Goal: Task Accomplishment & Management: Use online tool/utility

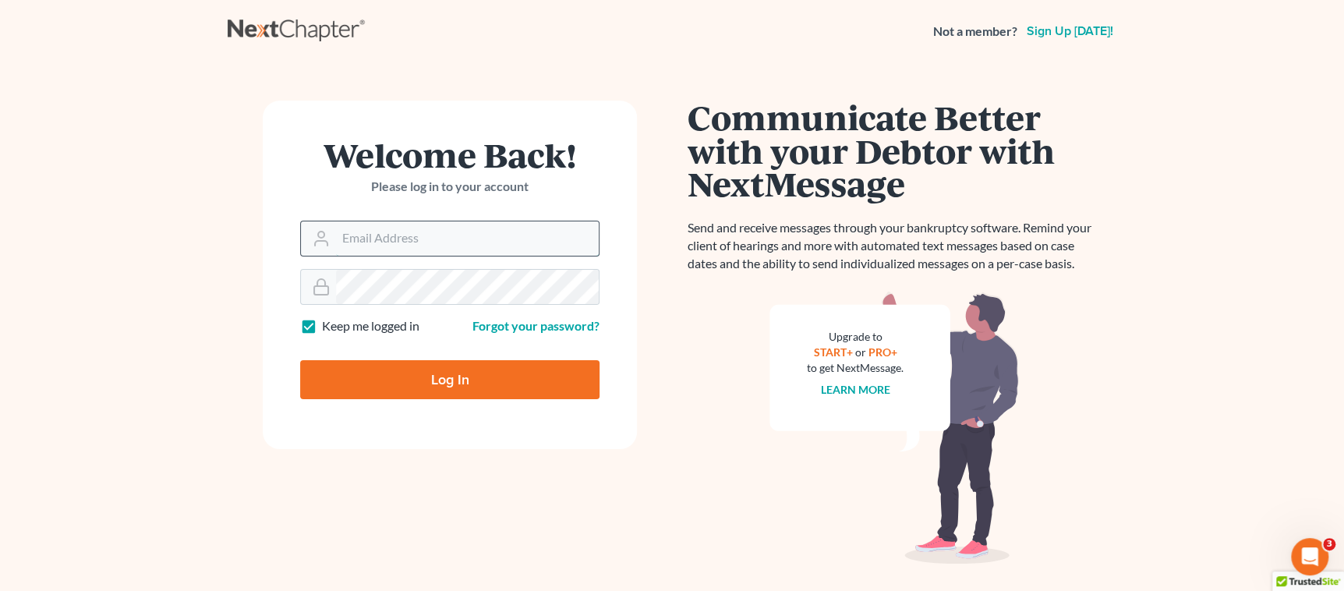
click at [359, 249] on input "Email Address" at bounding box center [467, 238] width 263 height 34
type input "[EMAIL_ADDRESS][DOMAIN_NAME]"
click at [483, 384] on input "Log In" at bounding box center [449, 379] width 299 height 39
type input "Thinking..."
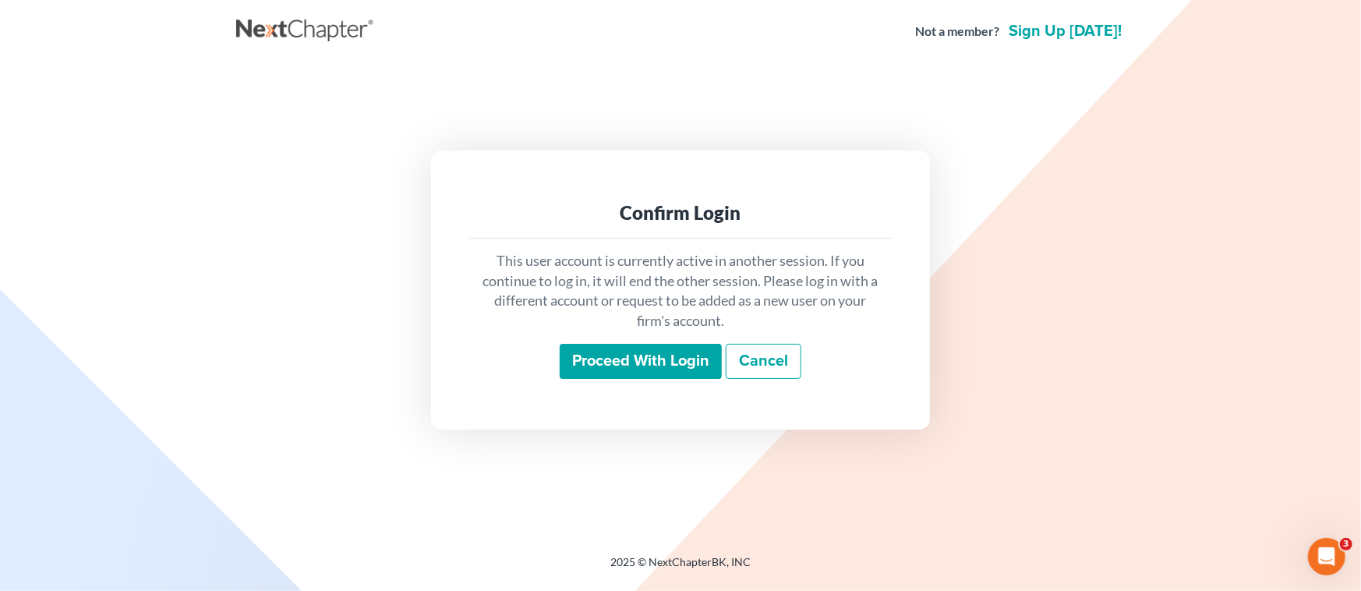
click at [618, 360] on input "Proceed with login" at bounding box center [641, 362] width 162 height 36
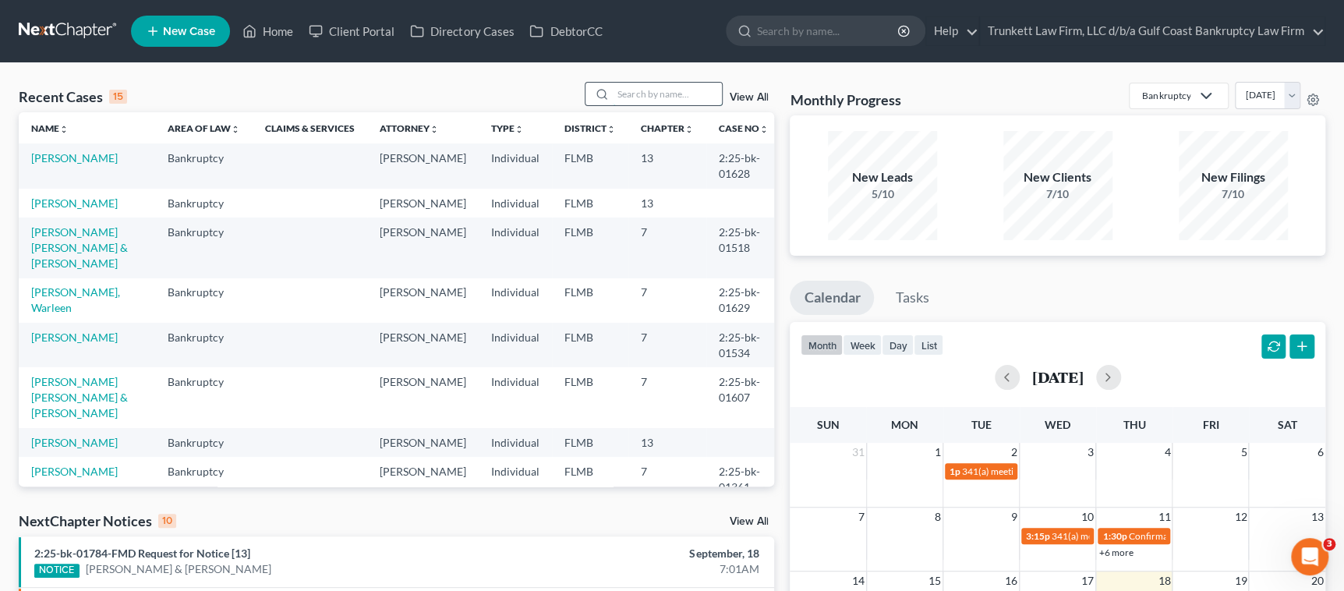
click at [672, 91] on input "search" at bounding box center [667, 94] width 109 height 23
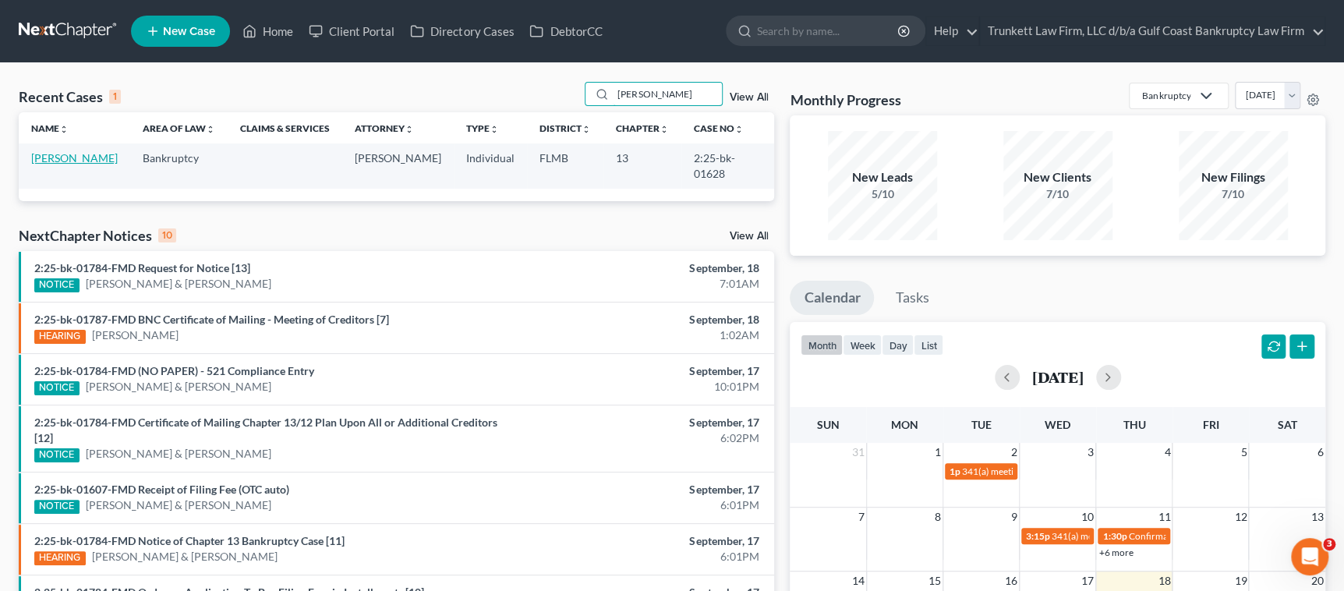
type input "PHILLIPS"
click at [90, 158] on link "Phillips, Sharon" at bounding box center [74, 157] width 87 height 13
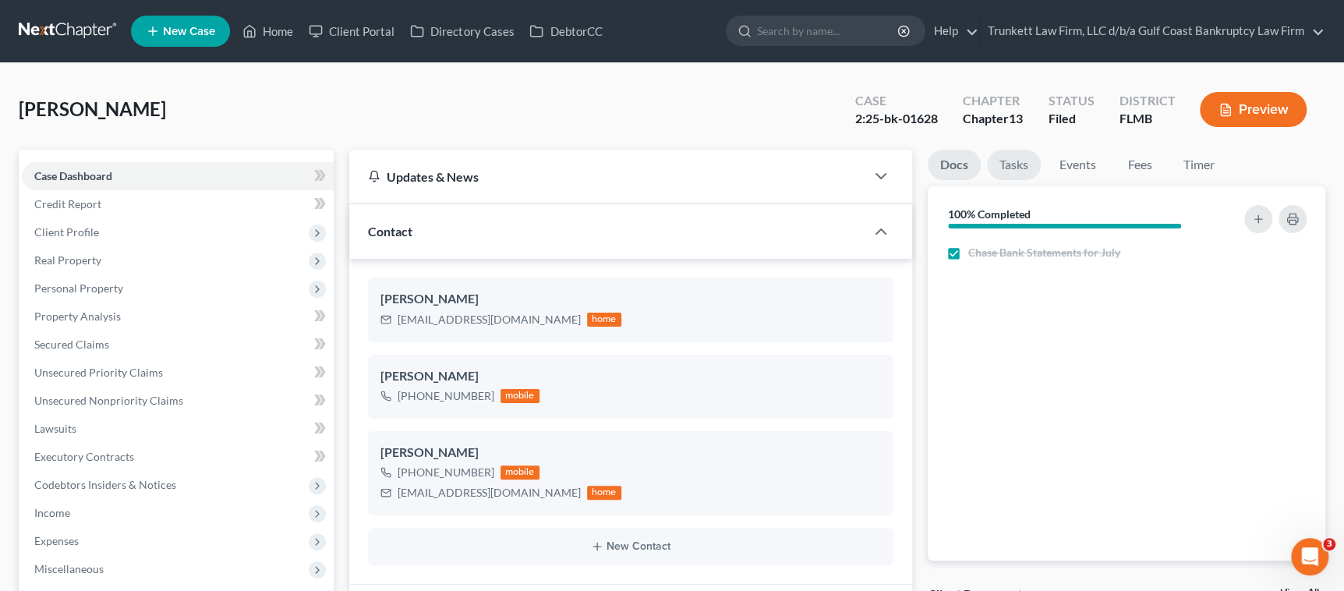
click at [1023, 165] on link "Tasks" at bounding box center [1014, 165] width 54 height 30
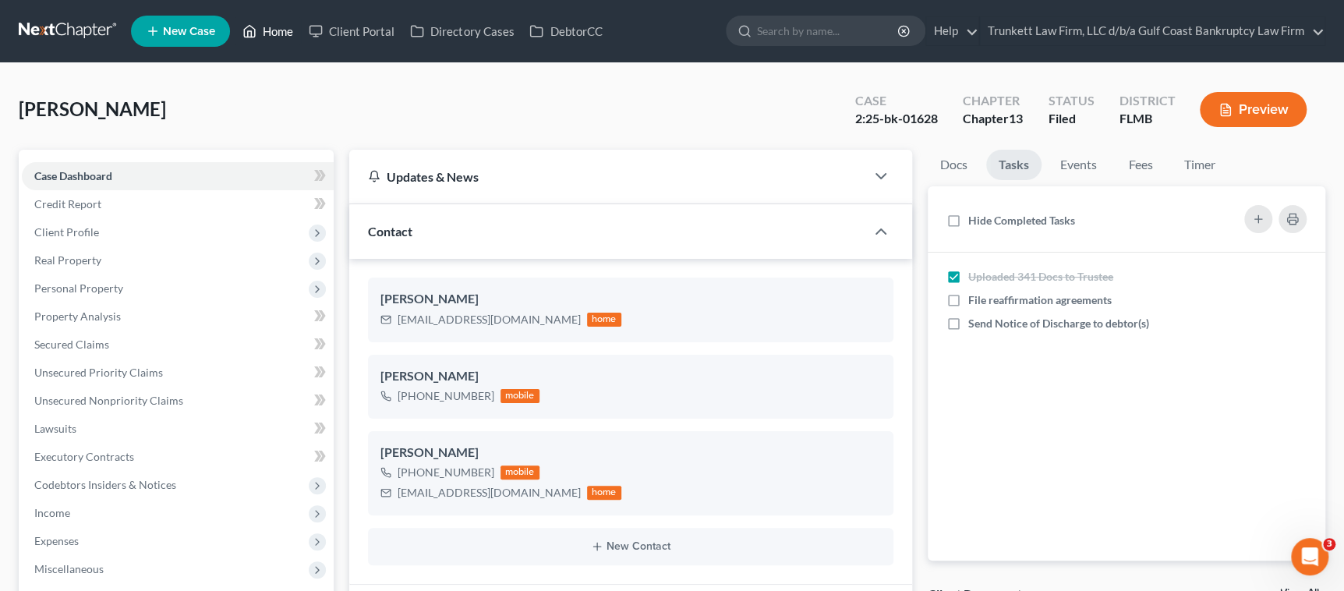
drag, startPoint x: 283, startPoint y: 24, endPoint x: 292, endPoint y: 27, distance: 9.6
click at [283, 25] on link "Home" at bounding box center [268, 31] width 66 height 28
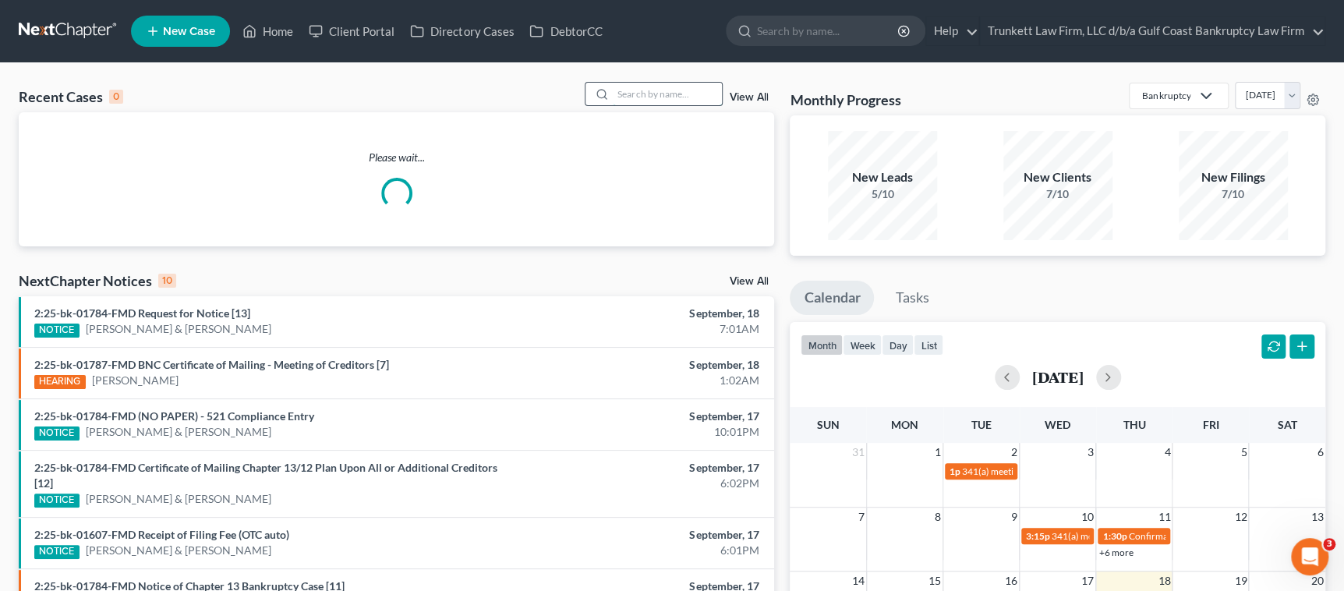
click at [654, 96] on input "search" at bounding box center [667, 94] width 109 height 23
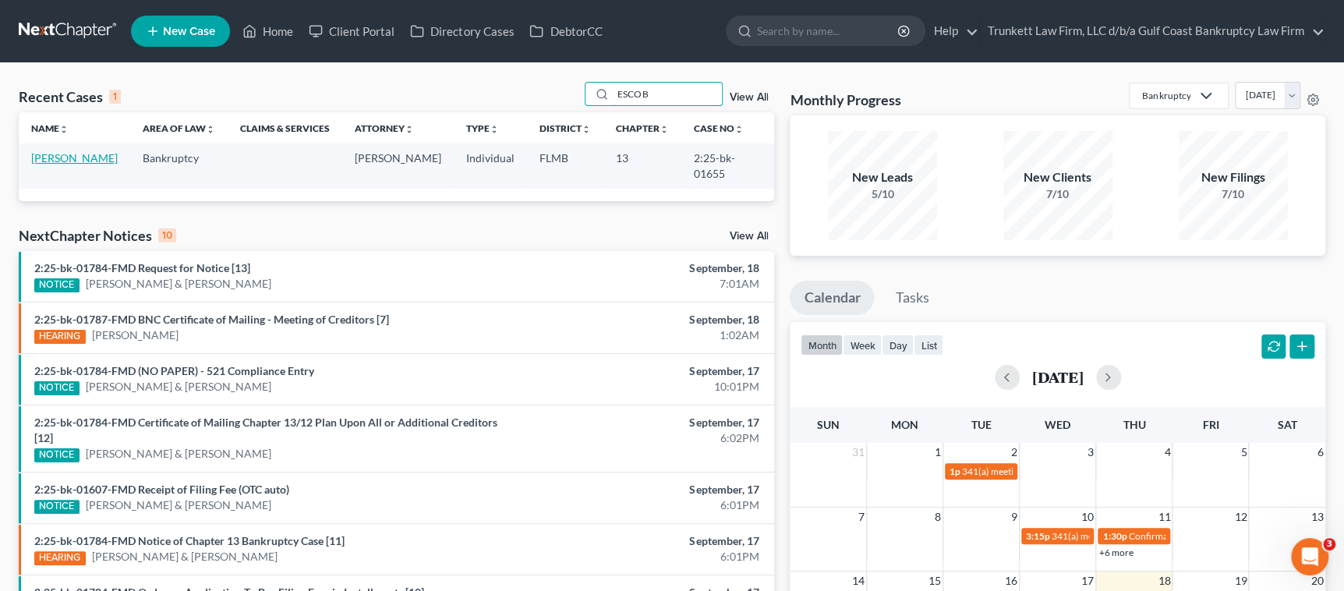
type input "ESCOB"
click at [48, 154] on link "Roteta Escobar, Miguel" at bounding box center [74, 157] width 87 height 13
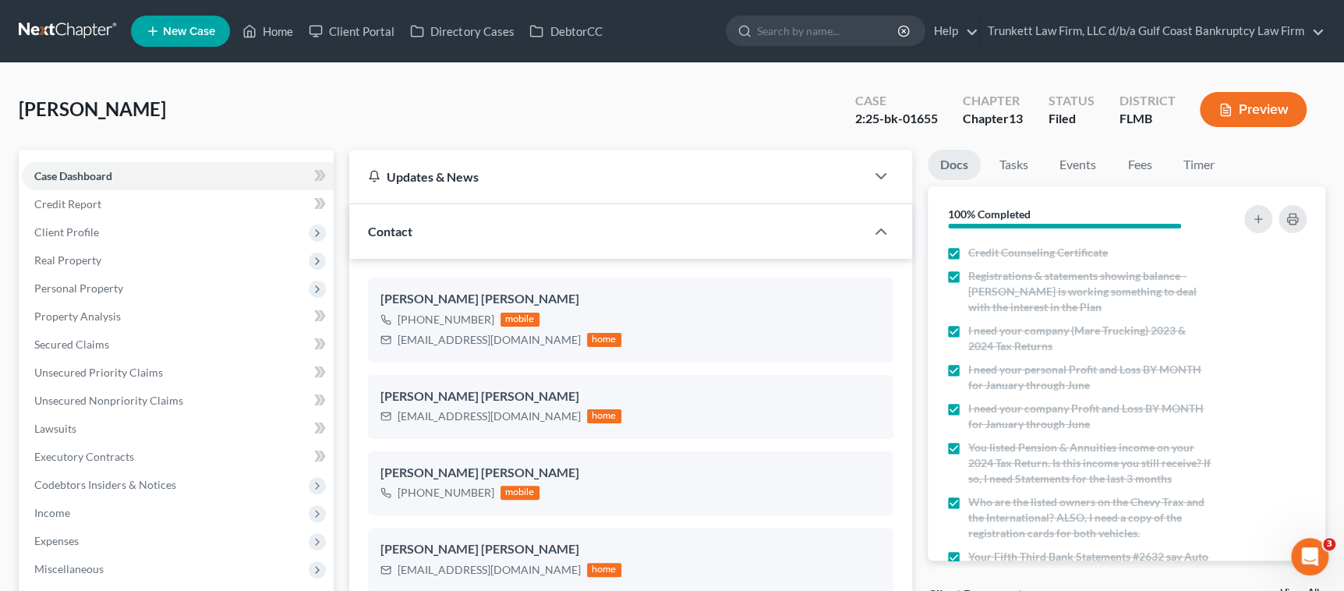
scroll to position [589, 0]
click at [1015, 168] on link "Tasks" at bounding box center [1014, 165] width 54 height 30
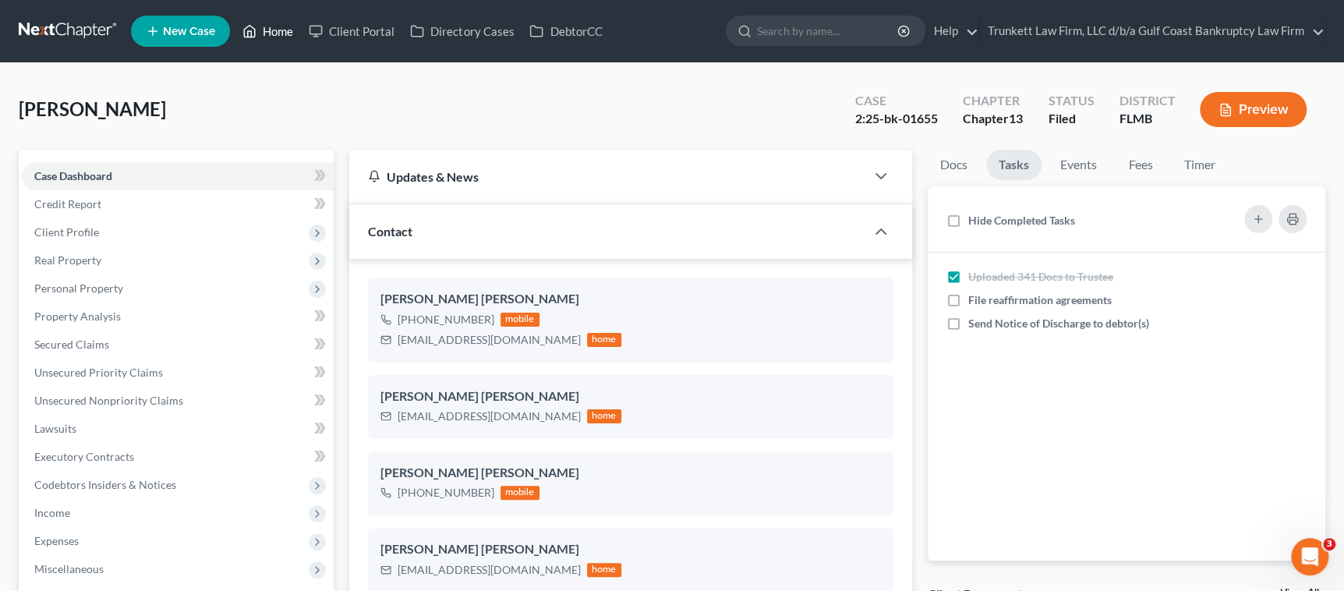
click at [278, 28] on link "Home" at bounding box center [268, 31] width 66 height 28
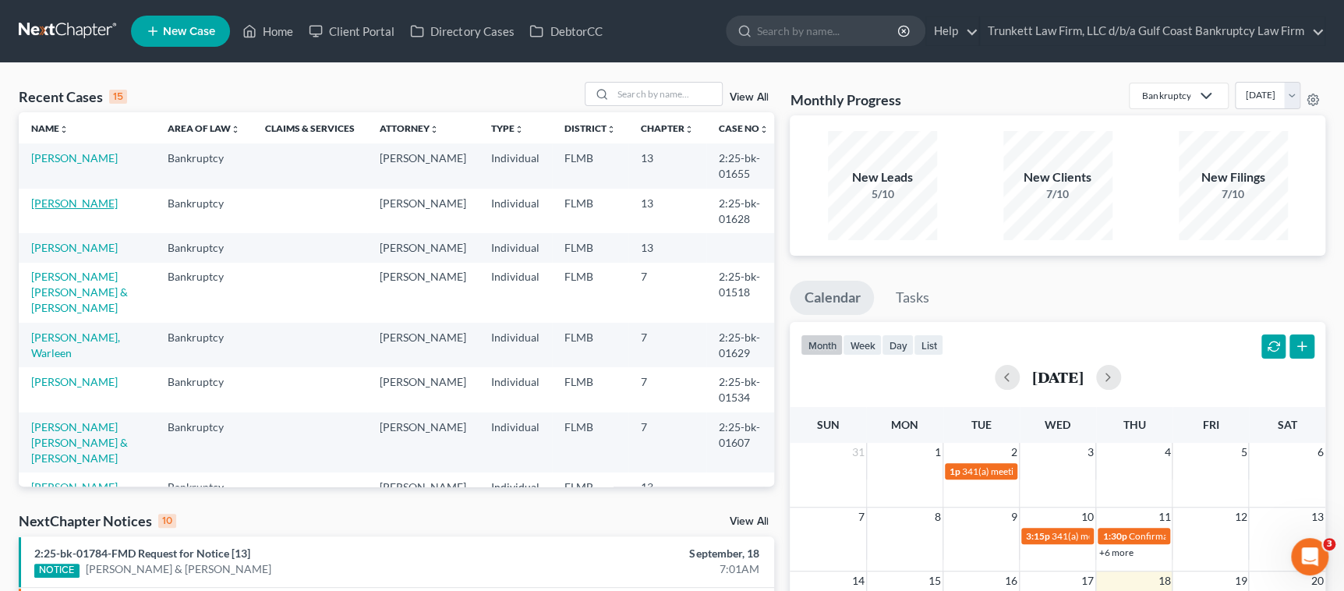
click at [61, 208] on link "Phillips, Sharon" at bounding box center [74, 202] width 87 height 13
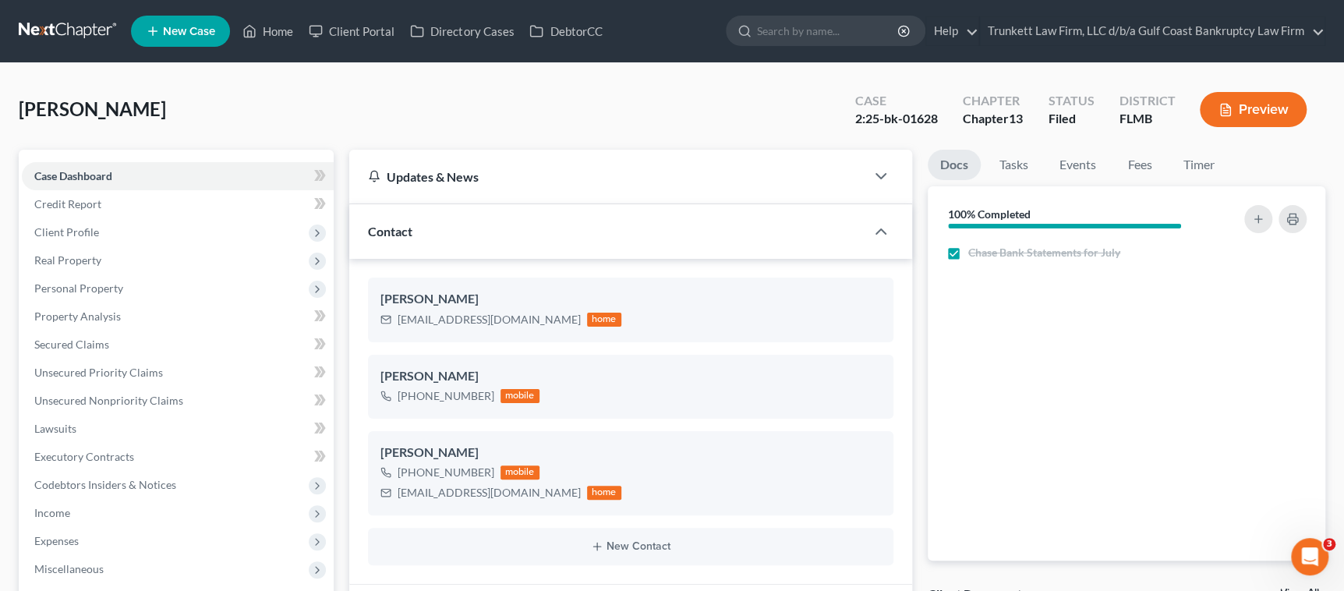
scroll to position [348, 0]
